Goal: Contribute content: Add original content to the website for others to see

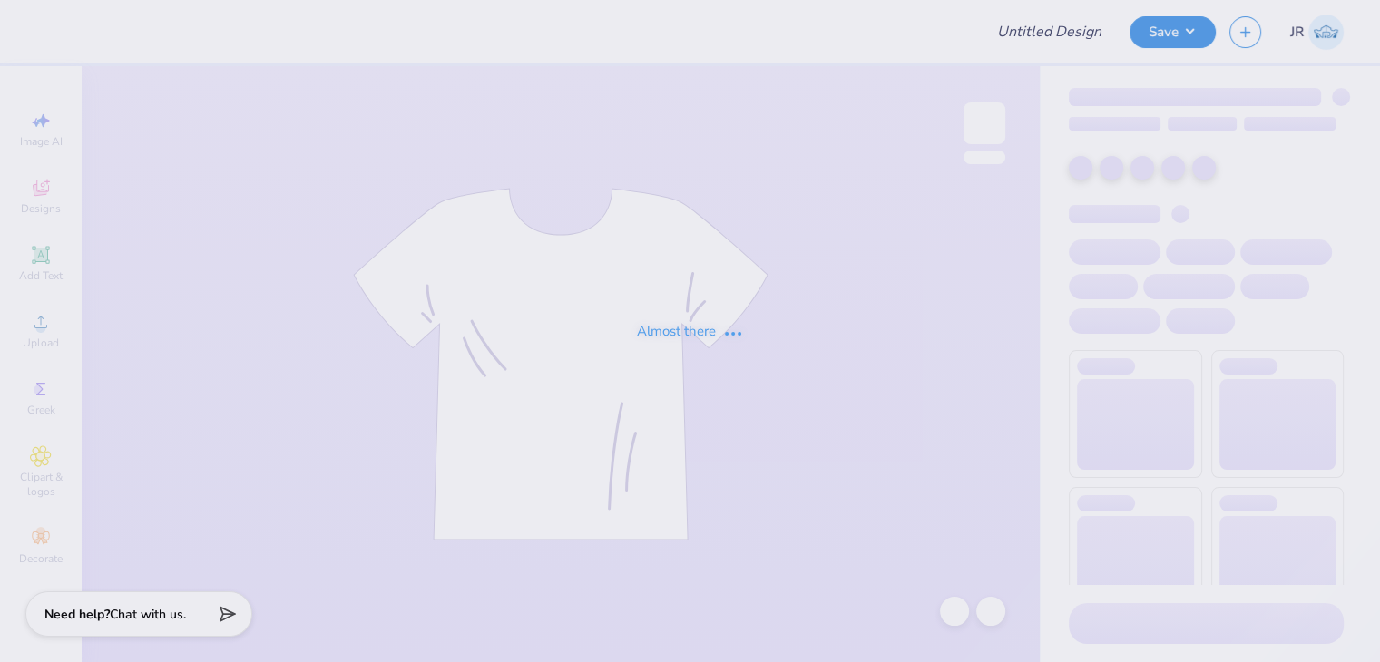
type input "SOC Merch"
type input "50"
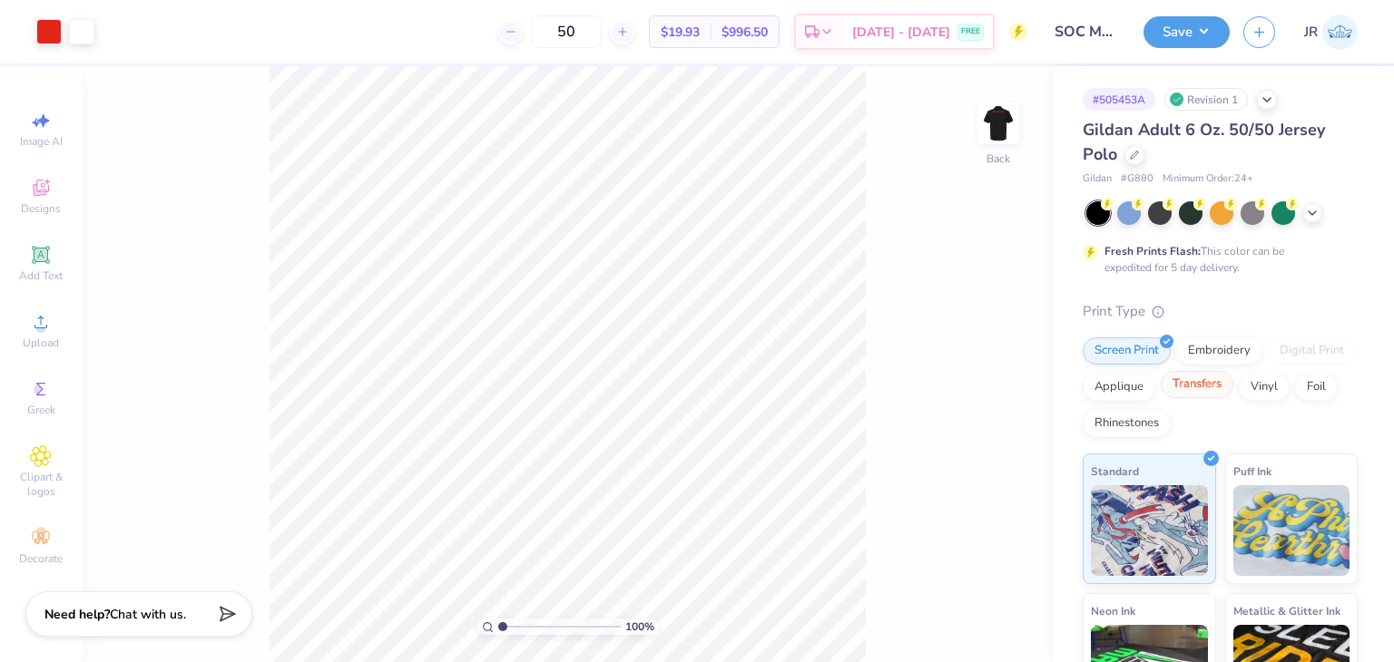
click at [1233, 384] on div "Transfers" at bounding box center [1197, 384] width 73 height 27
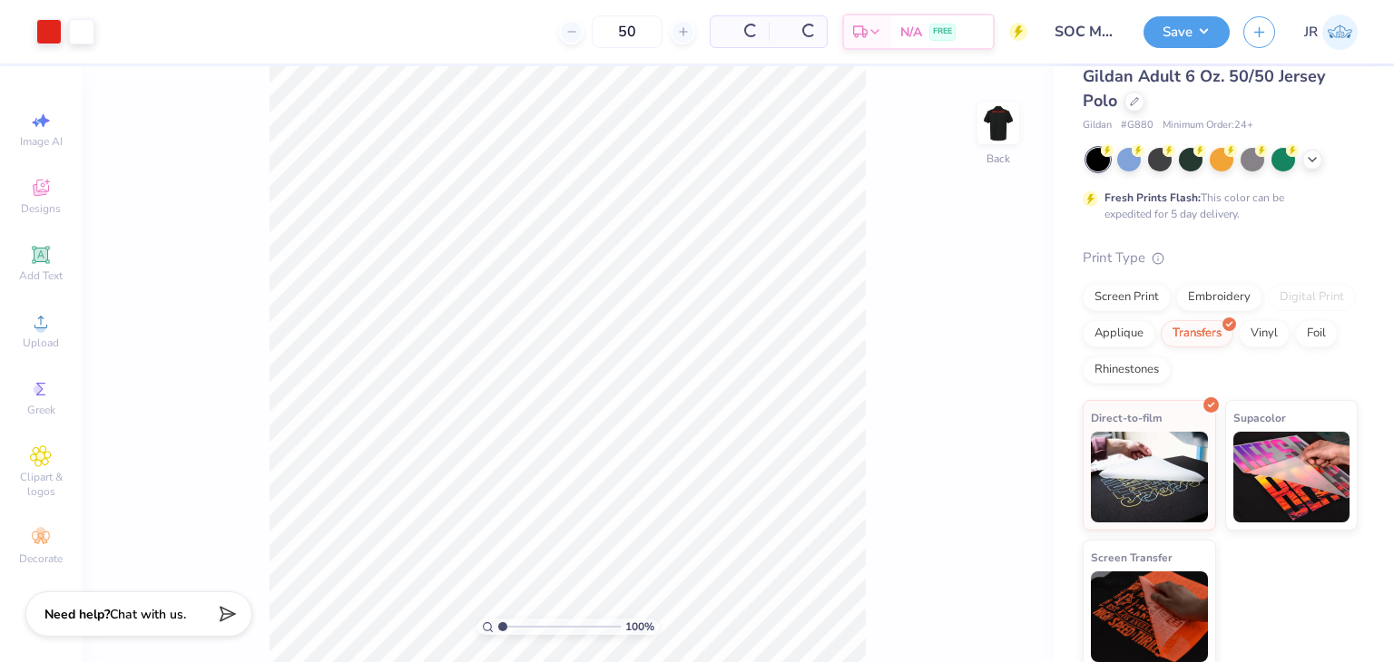
scroll to position [62, 0]
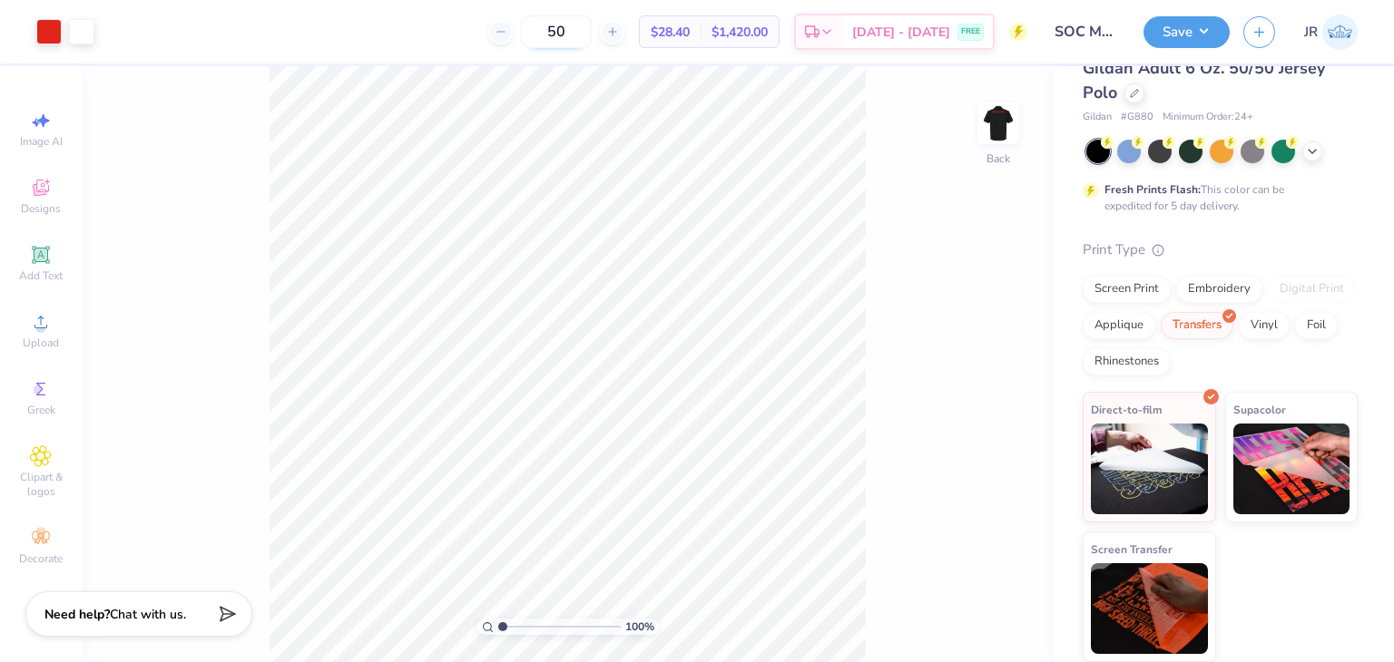
click at [592, 29] on input "50" at bounding box center [556, 31] width 71 height 33
type input "5"
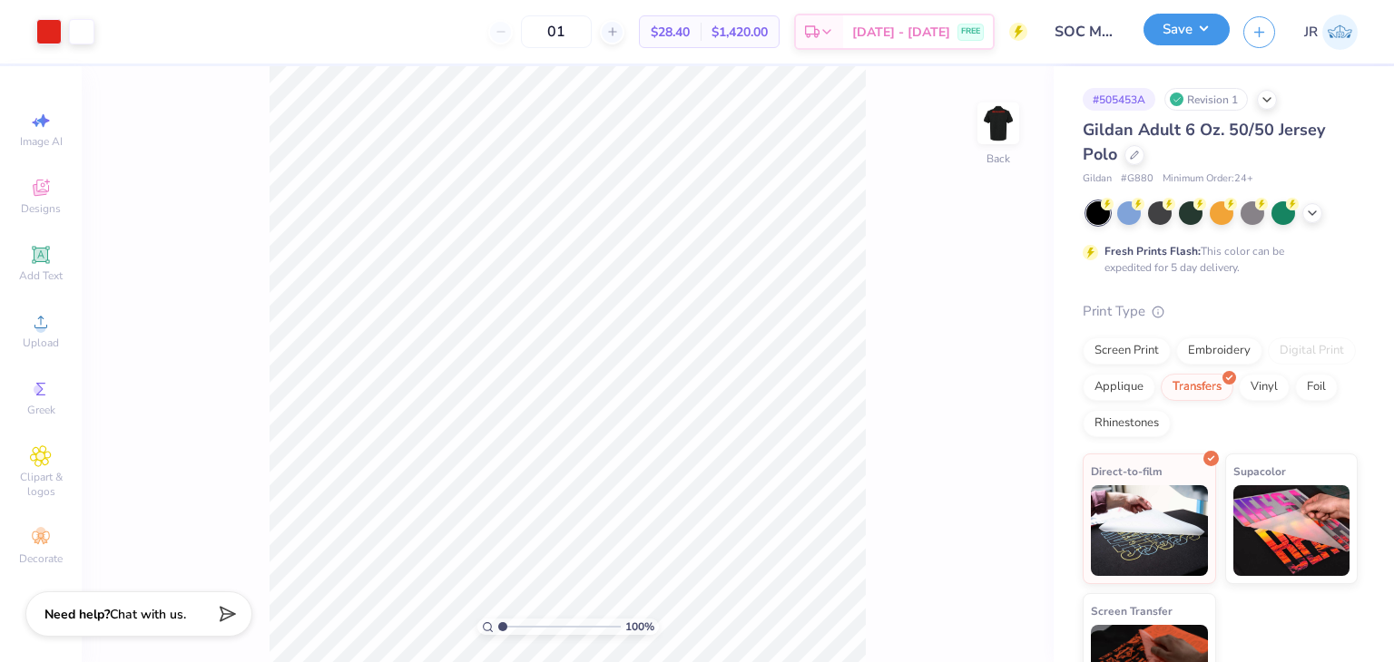
type input "12"
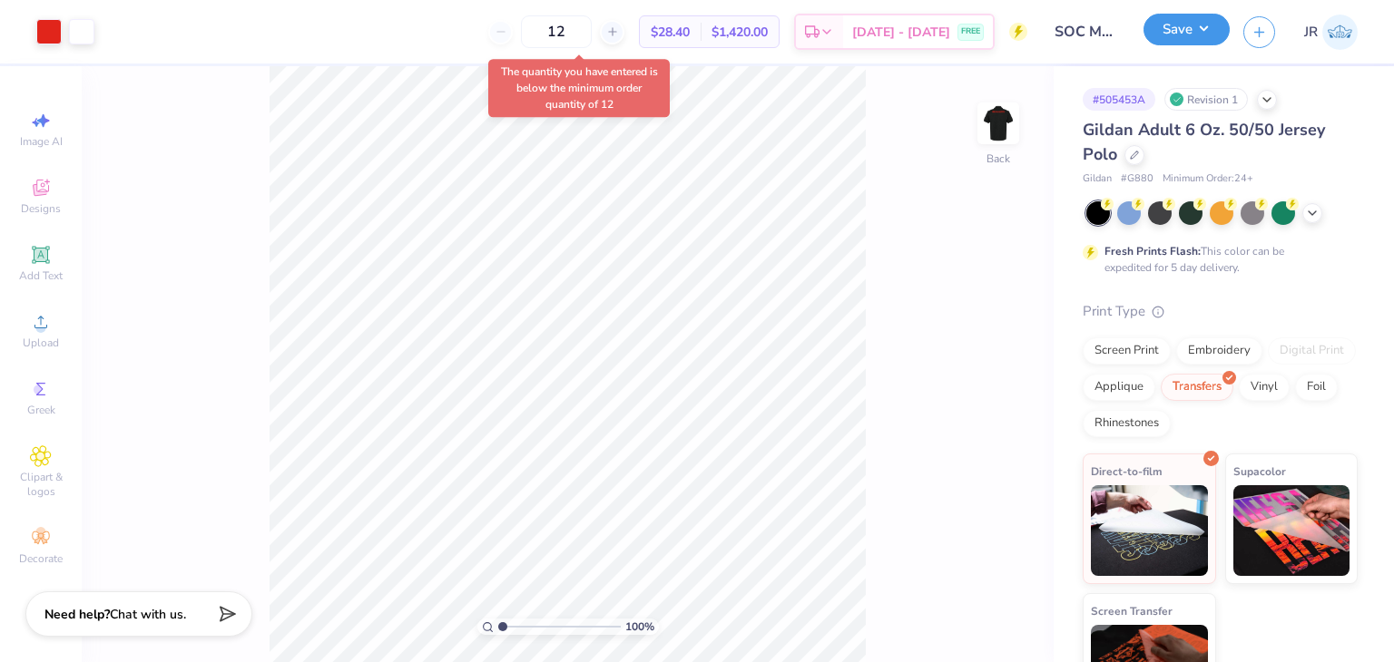
click at [1180, 38] on button "Save" at bounding box center [1186, 30] width 86 height 32
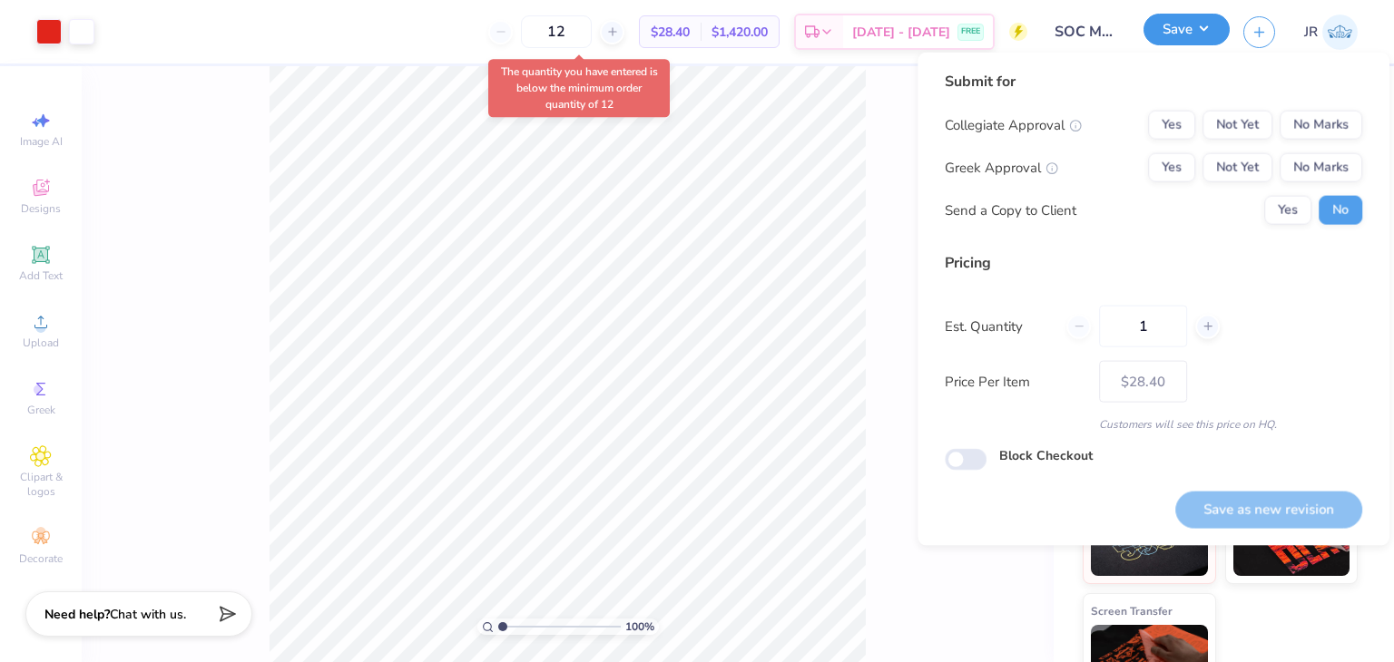
type input "12"
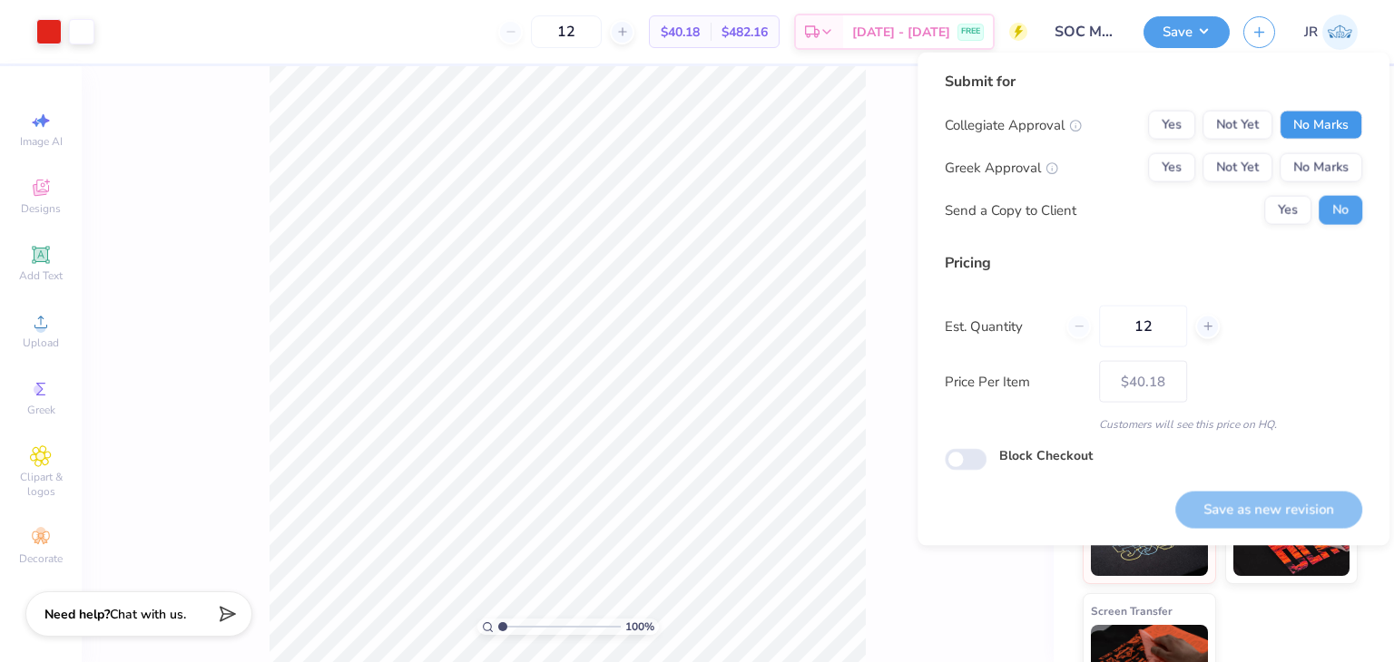
click at [1325, 129] on button "No Marks" at bounding box center [1320, 125] width 83 height 29
click at [1320, 161] on button "No Marks" at bounding box center [1320, 167] width 83 height 29
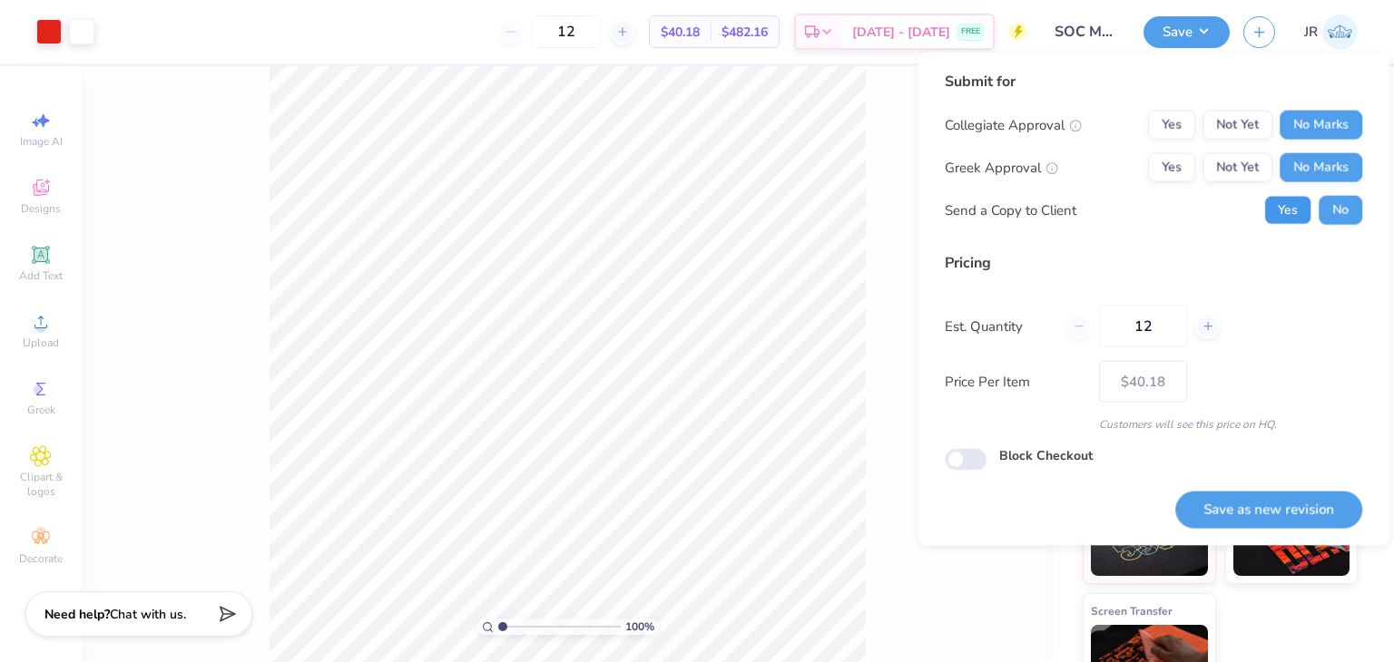
click at [1293, 208] on button "Yes" at bounding box center [1287, 210] width 47 height 29
click at [1318, 208] on button "No" at bounding box center [1340, 210] width 44 height 29
click at [1232, 509] on button "Save as new revision" at bounding box center [1268, 509] width 187 height 37
type input "$40.18"
